Goal: Check status: Check status

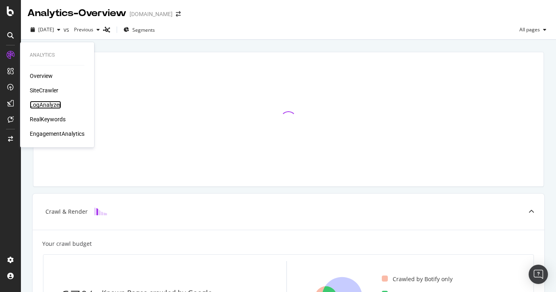
click at [45, 105] on div "LogAnalyzer" at bounding box center [45, 105] width 31 height 8
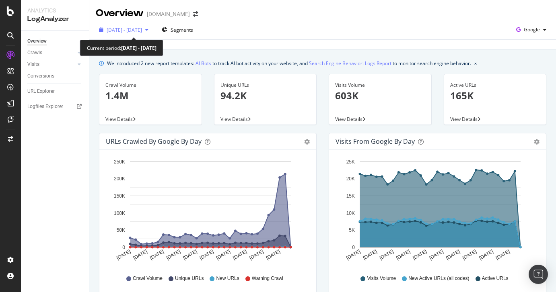
click at [142, 31] on span "[DATE] - [DATE]" at bounding box center [124, 30] width 35 height 7
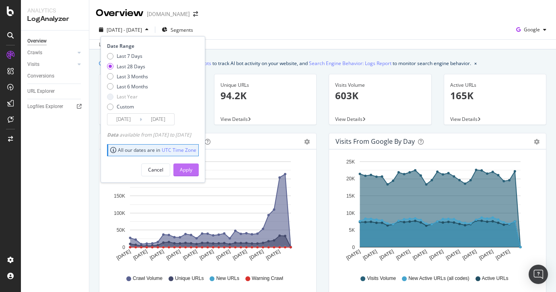
click at [192, 173] on div "Apply" at bounding box center [186, 170] width 12 height 7
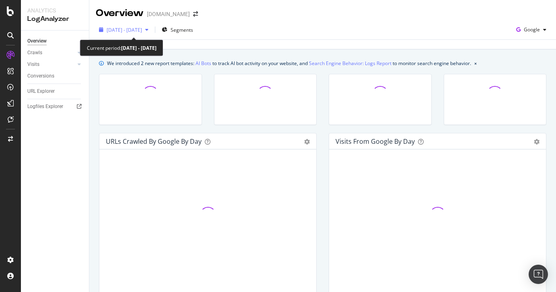
click at [142, 31] on span "[DATE] - [DATE]" at bounding box center [124, 30] width 35 height 7
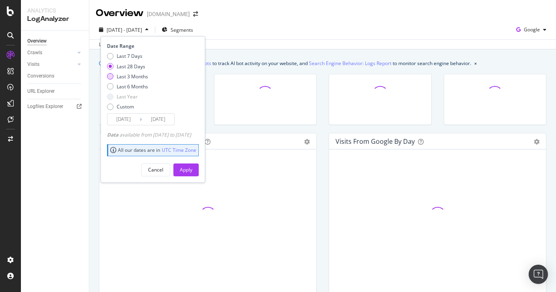
click at [141, 78] on div "Last 3 Months" at bounding box center [132, 76] width 31 height 7
type input "[DATE]"
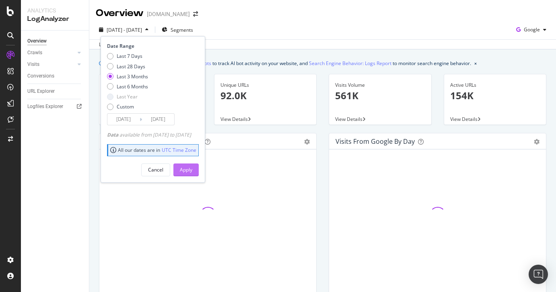
click at [192, 171] on div "Apply" at bounding box center [186, 170] width 12 height 7
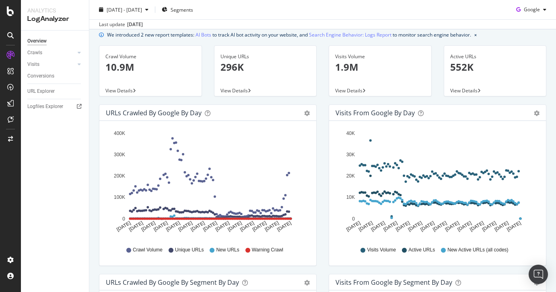
scroll to position [24, 0]
